Goal: Find specific page/section: Find specific page/section

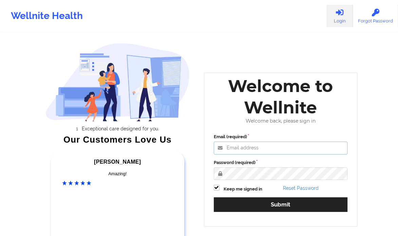
click at [244, 147] on input "Email (required)" at bounding box center [281, 147] width 134 height 13
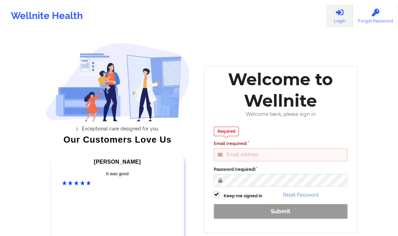
type input "clifford@wellnite.com"
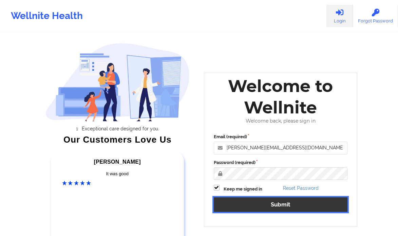
click at [273, 209] on button "Submit" at bounding box center [281, 204] width 134 height 15
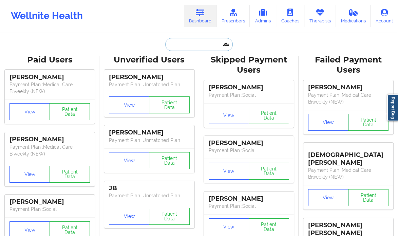
click at [197, 45] on input "text" at bounding box center [198, 44] width 67 height 13
paste input "Sarina Silvers"
type input "Sarina Silvers"
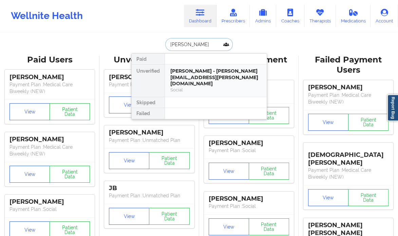
click at [191, 75] on div "Sarina Silvers - sarina.silvers@yahoo.com" at bounding box center [215, 77] width 91 height 19
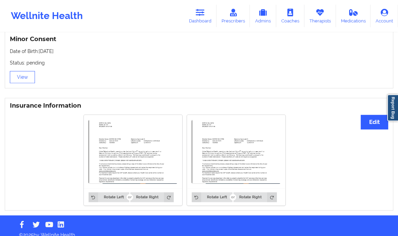
scroll to position [449, 0]
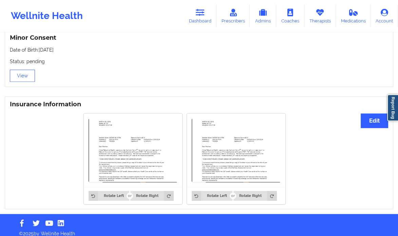
click at [147, 138] on img at bounding box center [133, 150] width 89 height 64
click at [132, 154] on img at bounding box center [133, 150] width 89 height 64
click at [131, 187] on div "Rotate Left Rotate Right" at bounding box center [133, 195] width 98 height 17
click at [130, 191] on div at bounding box center [129, 195] width 1 height 9
click at [138, 152] on img at bounding box center [133, 150] width 89 height 64
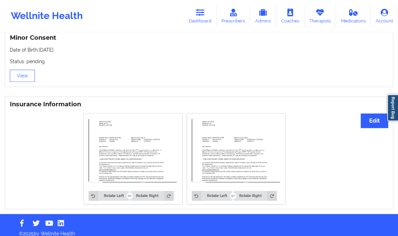
click at [138, 152] on img at bounding box center [133, 150] width 89 height 64
click at [229, 146] on img at bounding box center [236, 150] width 89 height 64
click at [155, 149] on img at bounding box center [133, 150] width 89 height 64
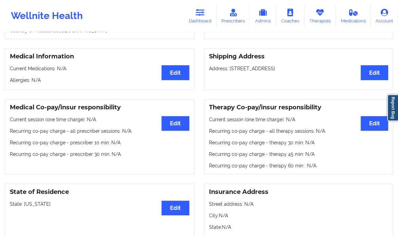
scroll to position [146, 0]
